Goal: Navigation & Orientation: Find specific page/section

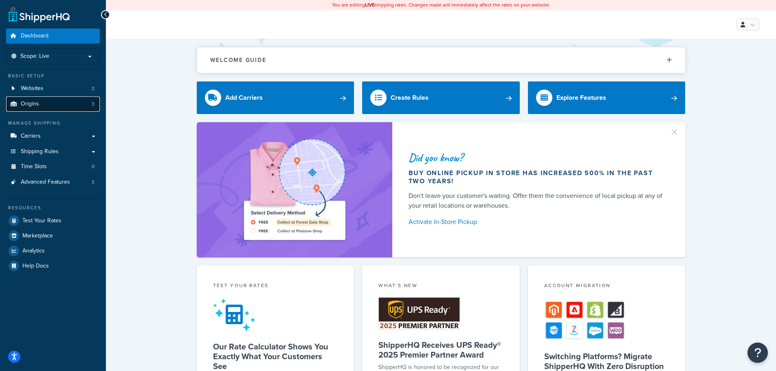
click at [71, 105] on link "Origins 3" at bounding box center [53, 103] width 94 height 15
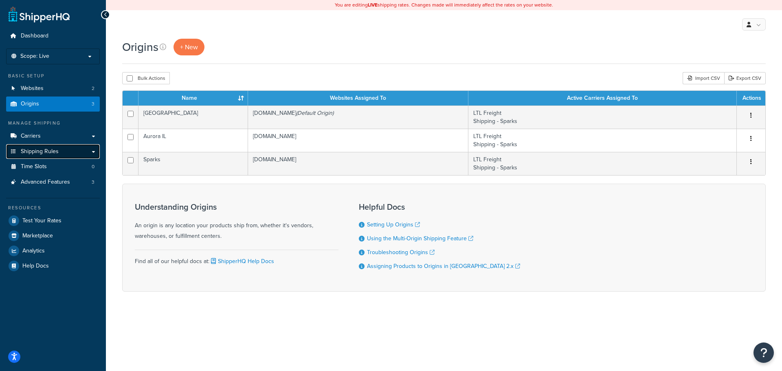
click at [54, 150] on span "Shipping Rules" at bounding box center [40, 151] width 38 height 7
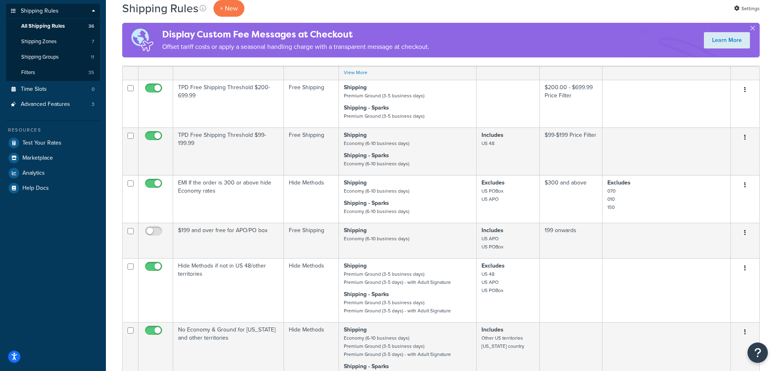
scroll to position [122, 0]
